Goal: Task Accomplishment & Management: Use online tool/utility

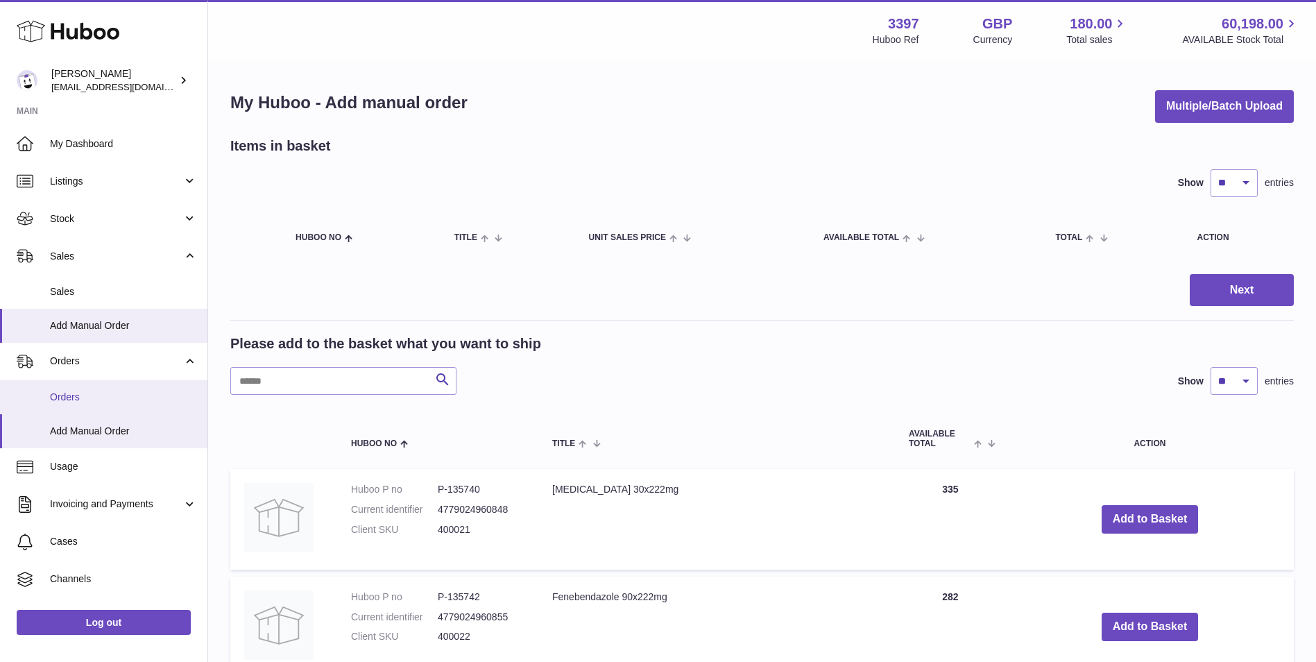
click at [62, 391] on span "Orders" at bounding box center [123, 397] width 147 height 13
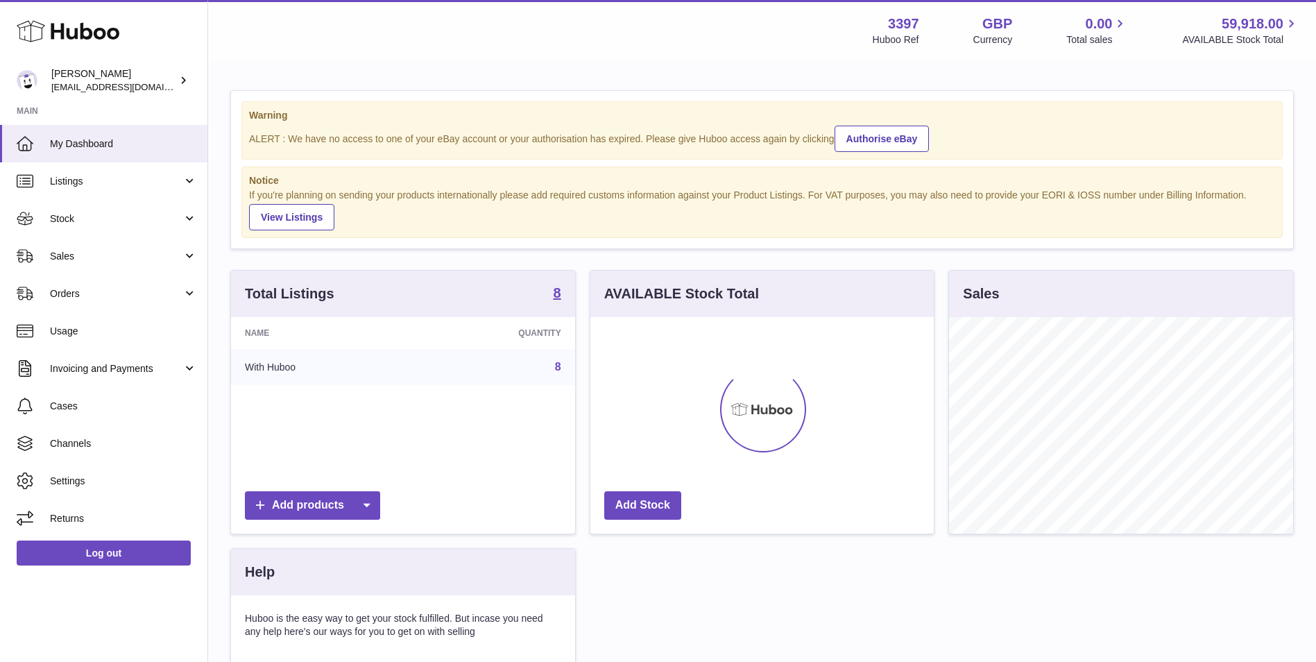
scroll to position [216, 343]
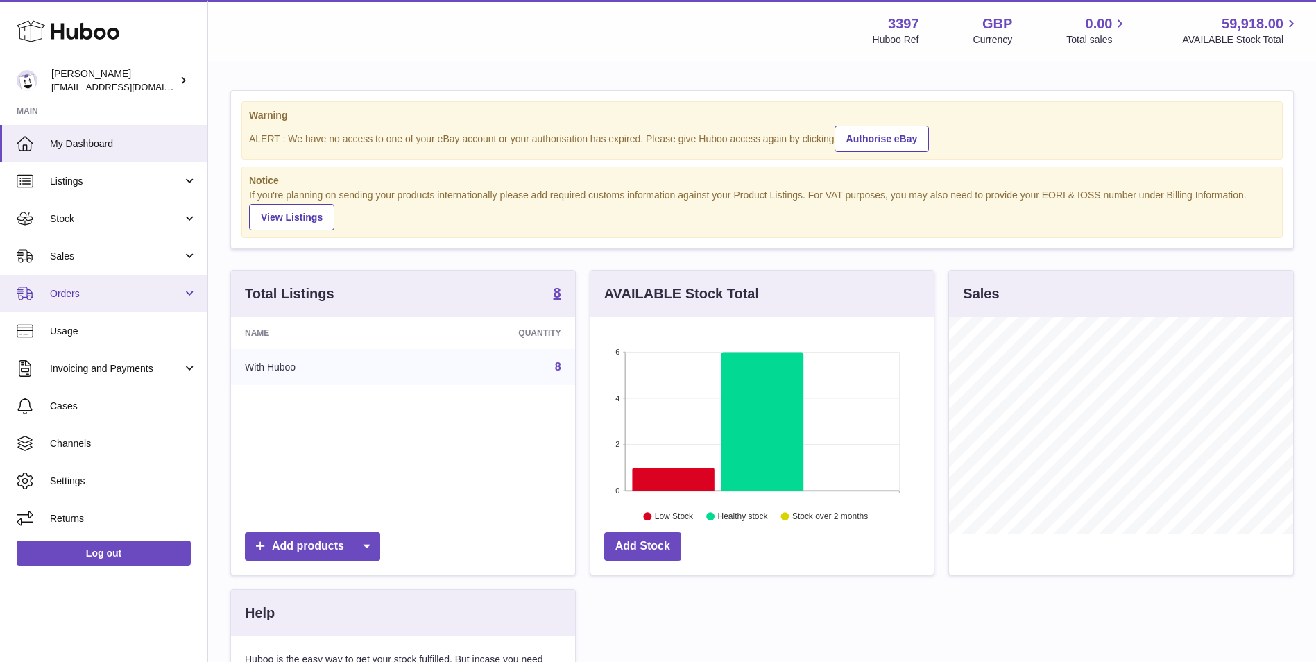
click at [84, 295] on span "Orders" at bounding box center [116, 293] width 133 height 13
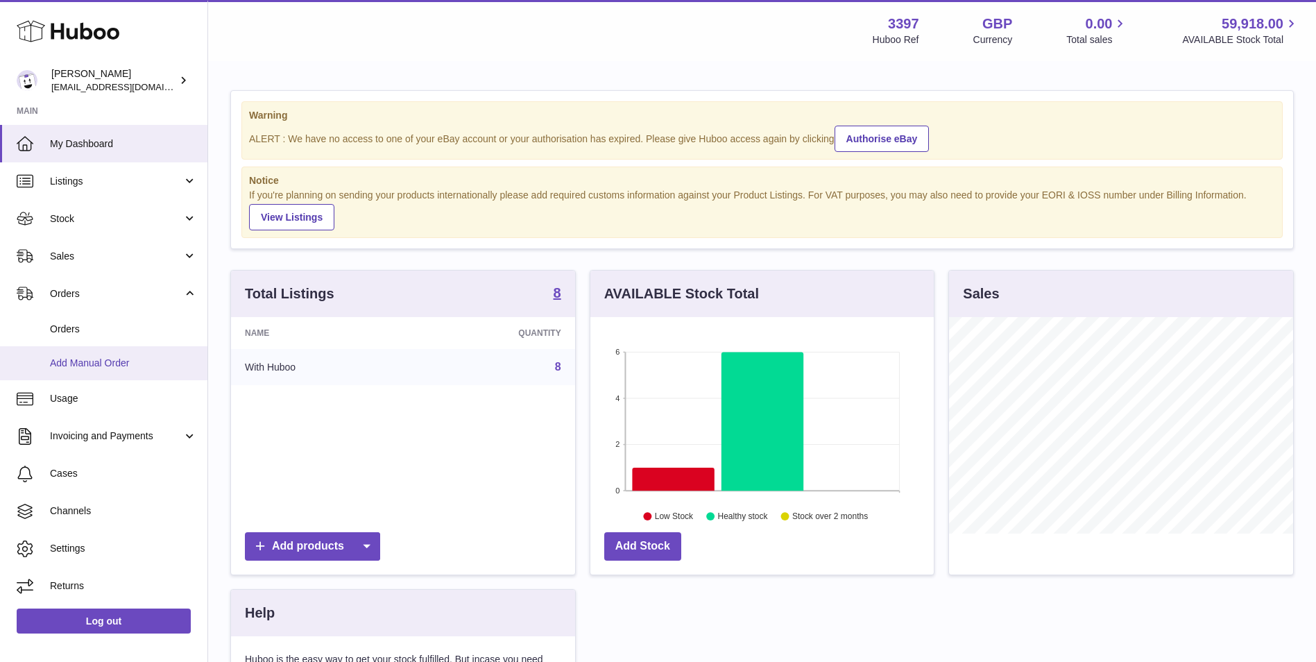
click at [87, 363] on span "Add Manual Order" at bounding box center [123, 363] width 147 height 13
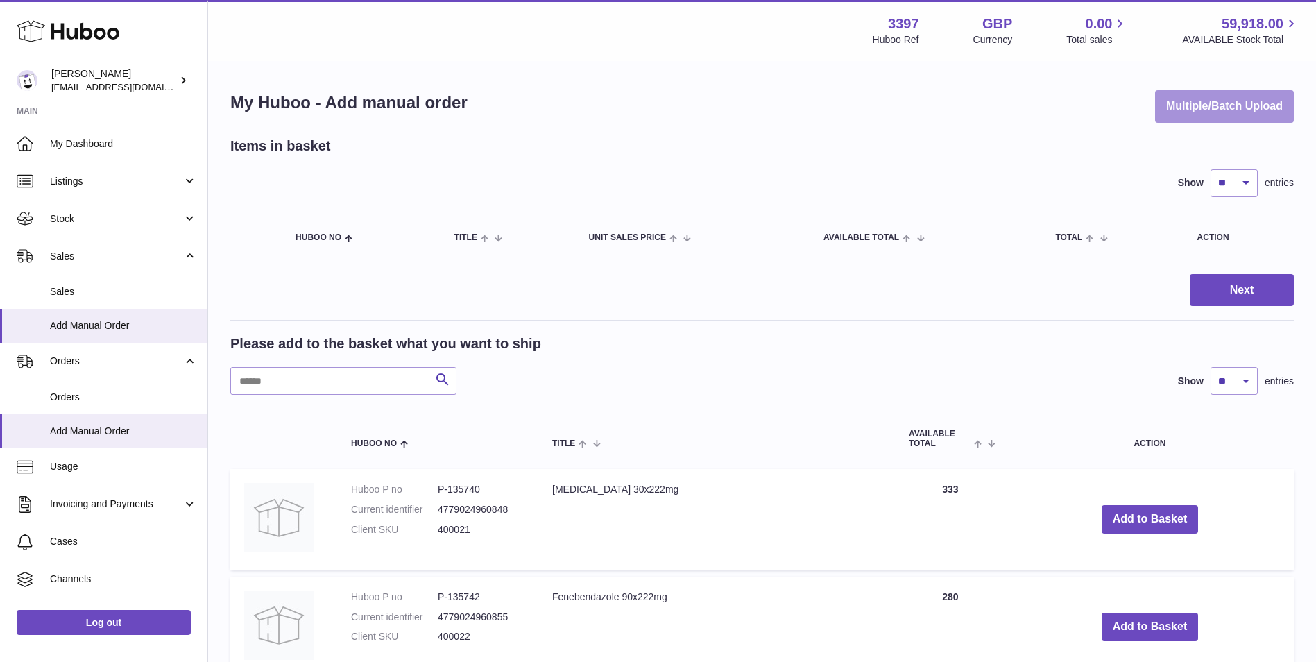
click at [1204, 104] on button "Multiple/Batch Upload" at bounding box center [1224, 106] width 139 height 33
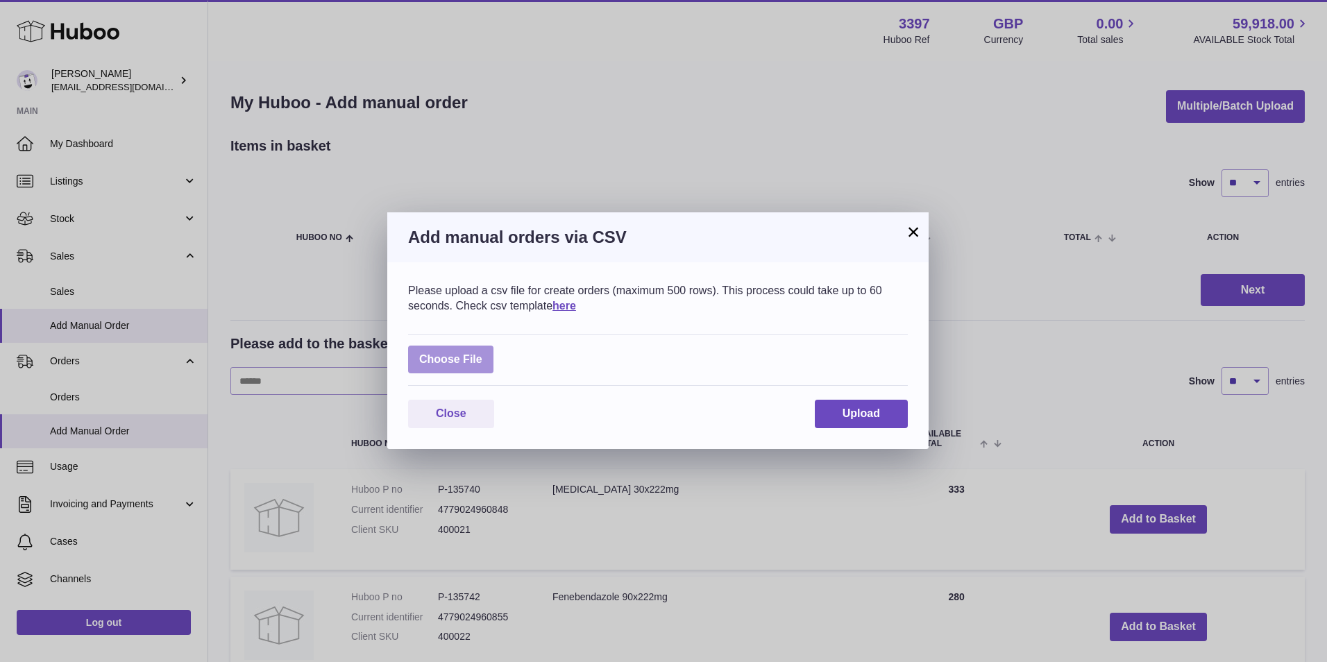
click at [462, 361] on label at bounding box center [450, 360] width 85 height 28
click at [482, 353] on input "file" at bounding box center [482, 352] width 1 height 1
type input "**********"
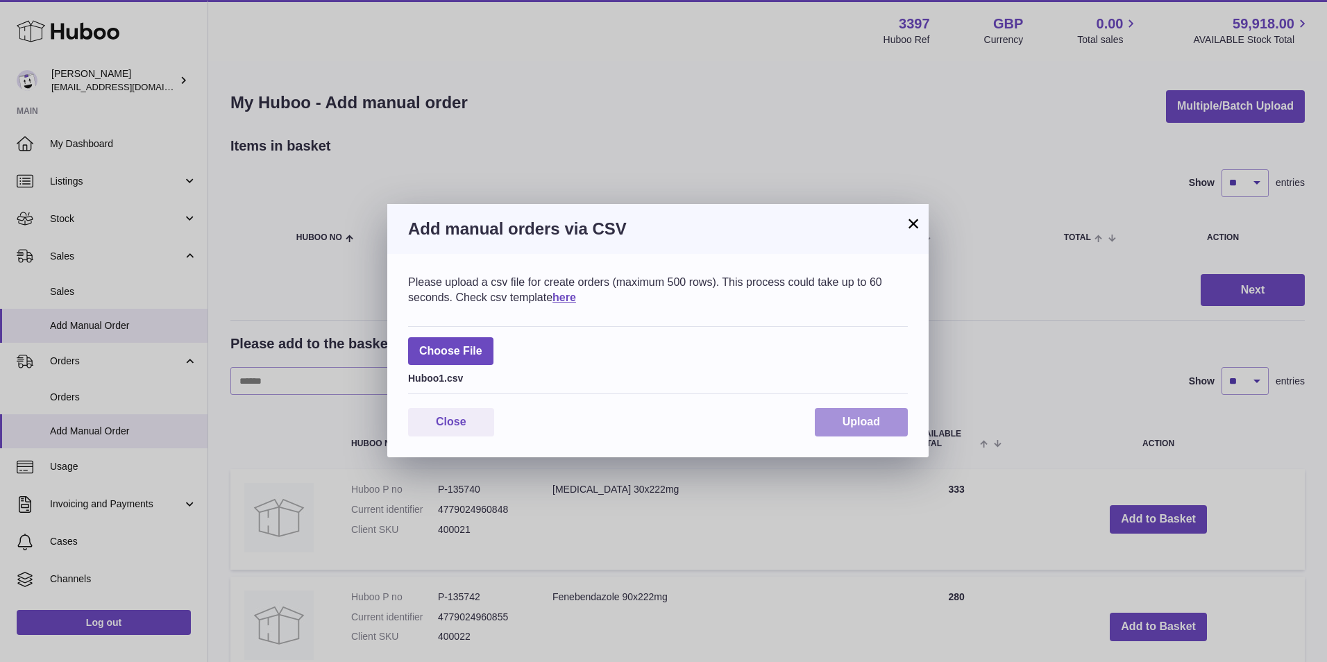
click at [873, 429] on button "Upload" at bounding box center [861, 422] width 93 height 28
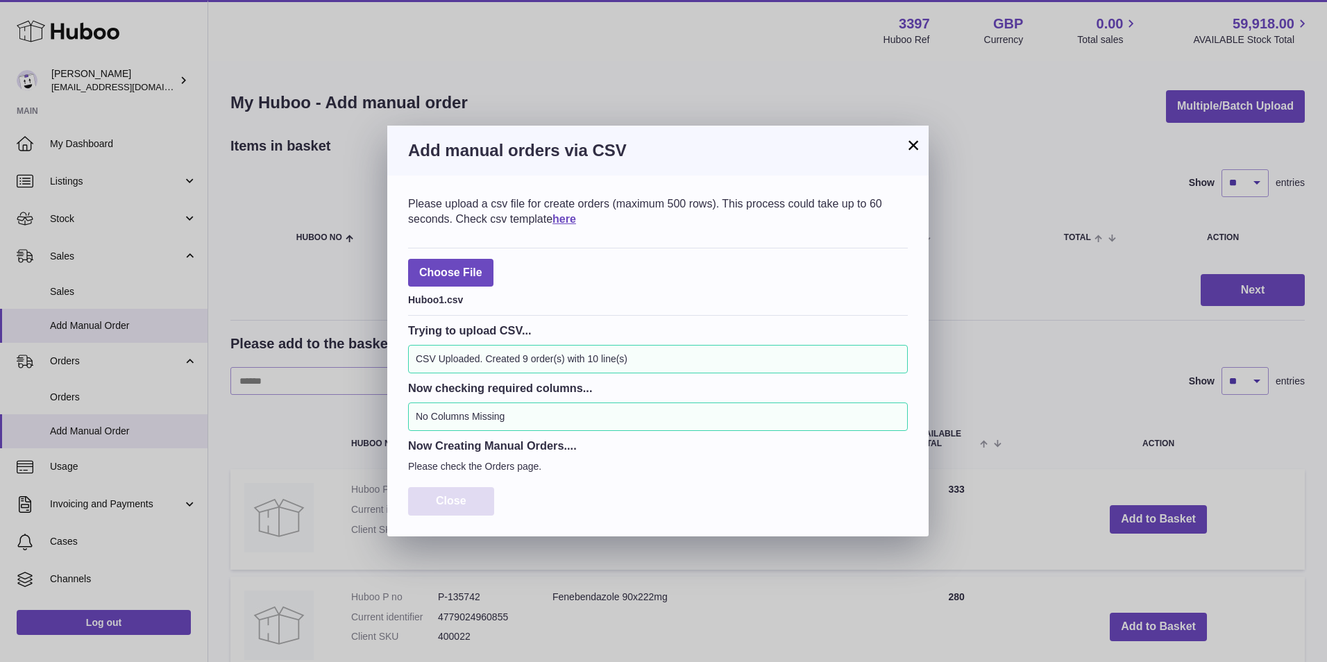
click at [452, 499] on span "Close" at bounding box center [451, 501] width 31 height 12
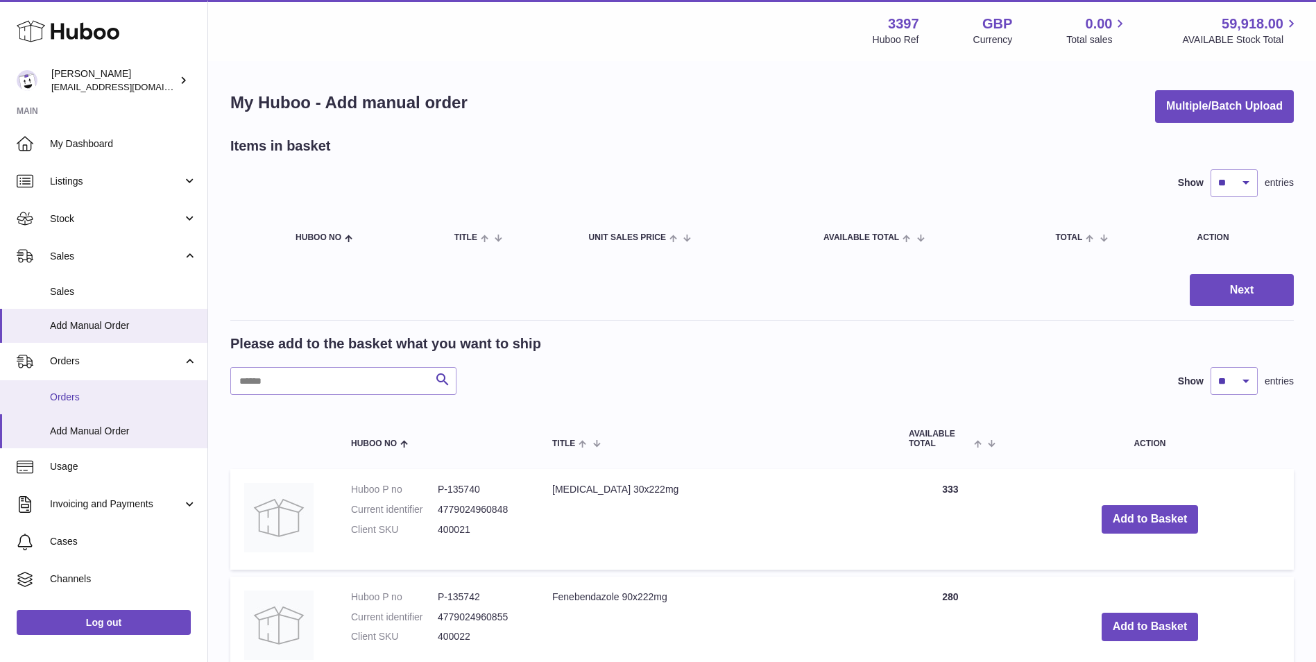
click at [80, 399] on span "Orders" at bounding box center [123, 397] width 147 height 13
